Goal: Transaction & Acquisition: Purchase product/service

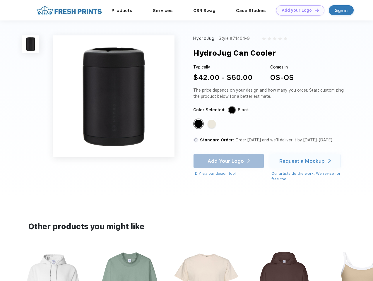
click at [298, 10] on link "Add your Logo Design Tool" at bounding box center [300, 10] width 48 height 10
click at [0, 0] on div "Design Tool" at bounding box center [0, 0] width 0 height 0
click at [314, 10] on link "Add your Logo Design Tool" at bounding box center [300, 10] width 48 height 10
click at [31, 44] on img at bounding box center [30, 43] width 17 height 17
click at [199, 124] on div "Standard Color" at bounding box center [198, 124] width 8 height 8
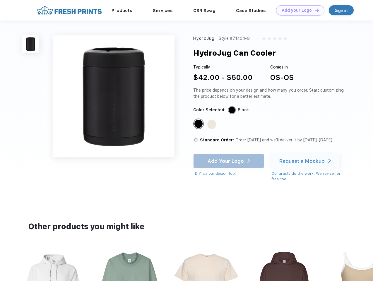
click at [212, 124] on div "Standard Color" at bounding box center [212, 124] width 8 height 8
click at [229, 161] on div "Add Your Logo DIY via our design tool. Ah shoot! This product isn't up in our d…" at bounding box center [228, 165] width 71 height 23
click at [306, 161] on div "Request a Mockup" at bounding box center [301, 161] width 45 height 6
